Goal: Information Seeking & Learning: Learn about a topic

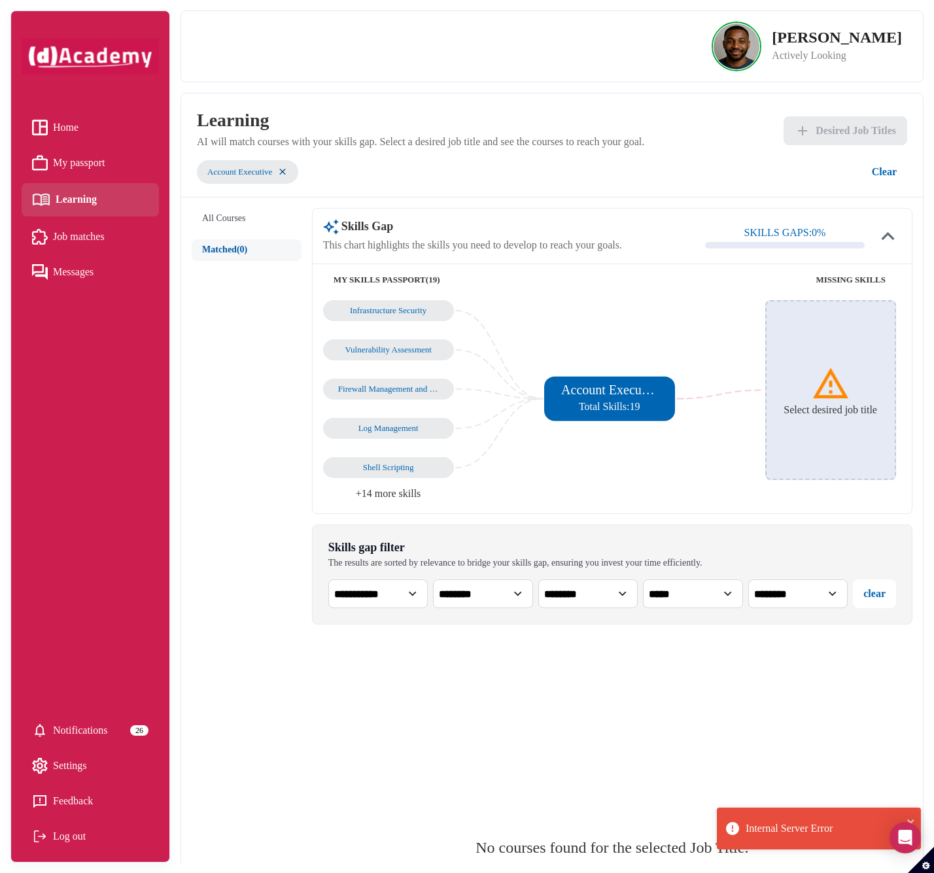
click at [313, 690] on div "No courses found for the selected Job Title." at bounding box center [612, 853] width 600 height 437
click at [293, 685] on div "All Courses Matched (0)" at bounding box center [252, 639] width 120 height 863
click at [817, 407] on h6 "Select desired job title" at bounding box center [829, 409] width 93 height 12
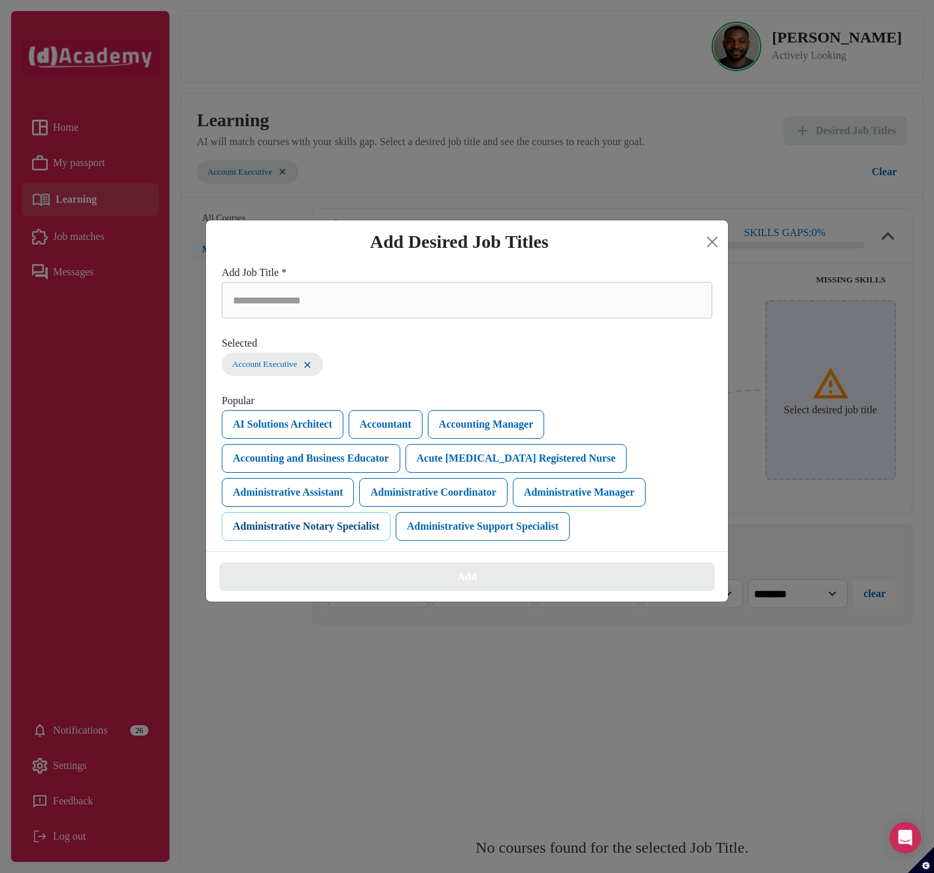
click at [390, 512] on button "Administrative Notary Specialist" at bounding box center [306, 526] width 169 height 29
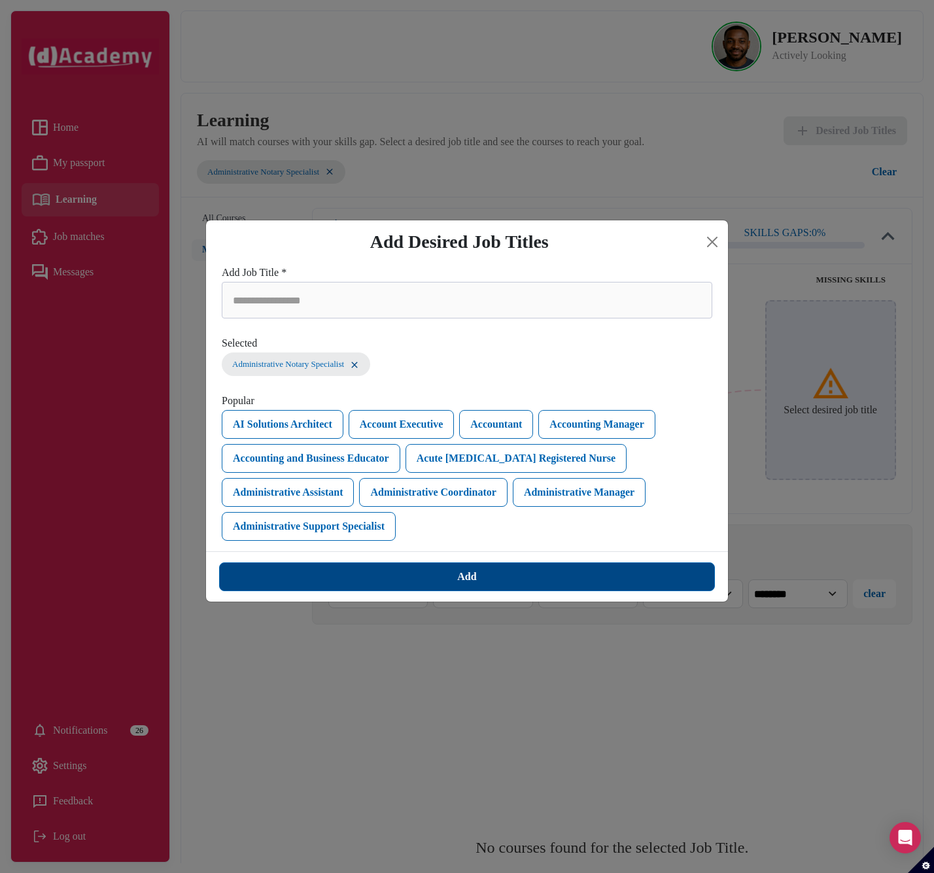
click at [594, 562] on button "Add" at bounding box center [467, 576] width 496 height 29
